Goal: Information Seeking & Learning: Learn about a topic

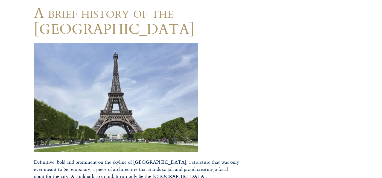
scroll to position [65, 0]
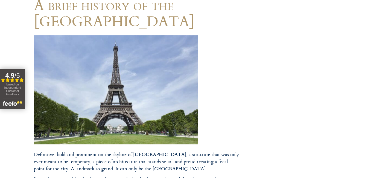
click at [96, 90] on img at bounding box center [116, 89] width 164 height 109
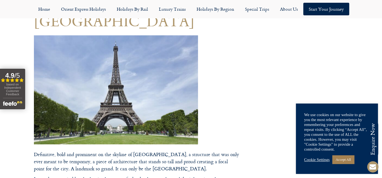
click at [96, 90] on img at bounding box center [116, 89] width 164 height 109
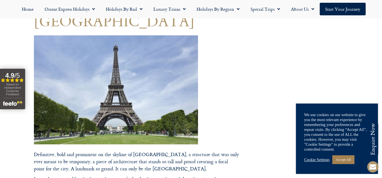
click at [96, 90] on img at bounding box center [116, 89] width 164 height 109
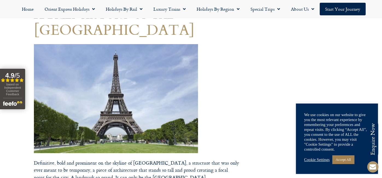
click at [96, 90] on img at bounding box center [116, 98] width 164 height 109
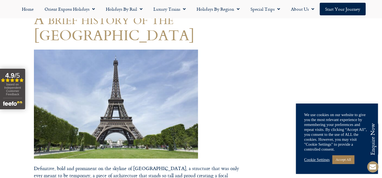
scroll to position [70, 0]
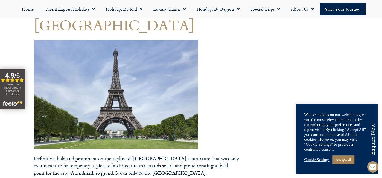
click at [146, 82] on img at bounding box center [116, 94] width 164 height 109
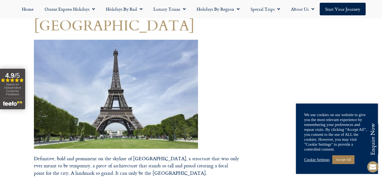
click at [146, 82] on img at bounding box center [116, 94] width 164 height 109
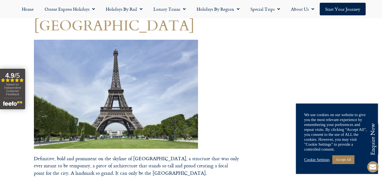
click at [146, 82] on img at bounding box center [116, 94] width 164 height 109
click at [93, 64] on img at bounding box center [116, 94] width 164 height 109
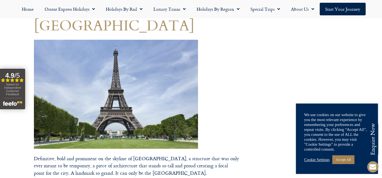
click at [93, 64] on img at bounding box center [116, 94] width 164 height 109
